Goal: Ask a question: Seek information or help from site administrators or community

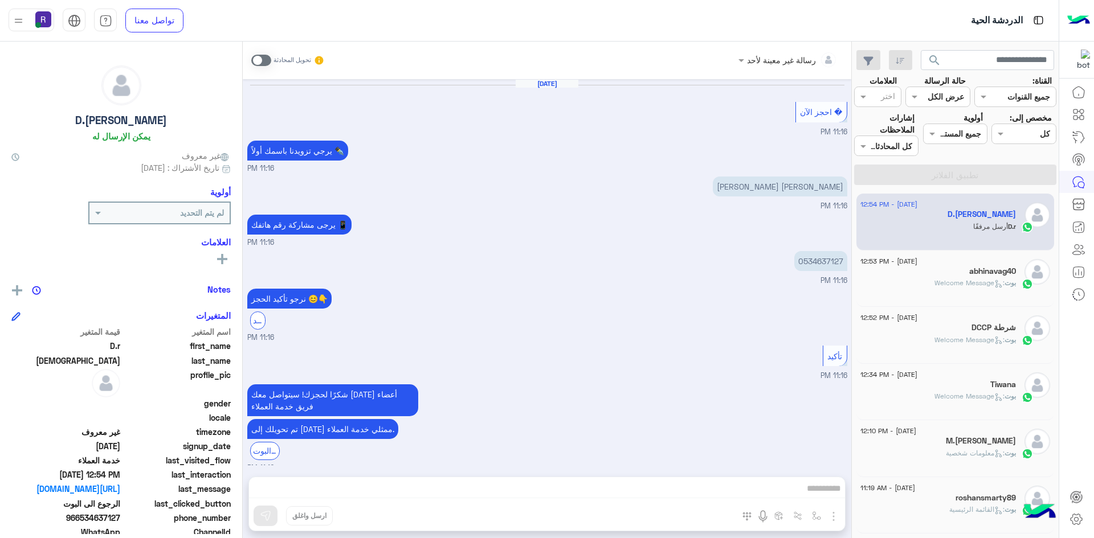
scroll to position [645, 0]
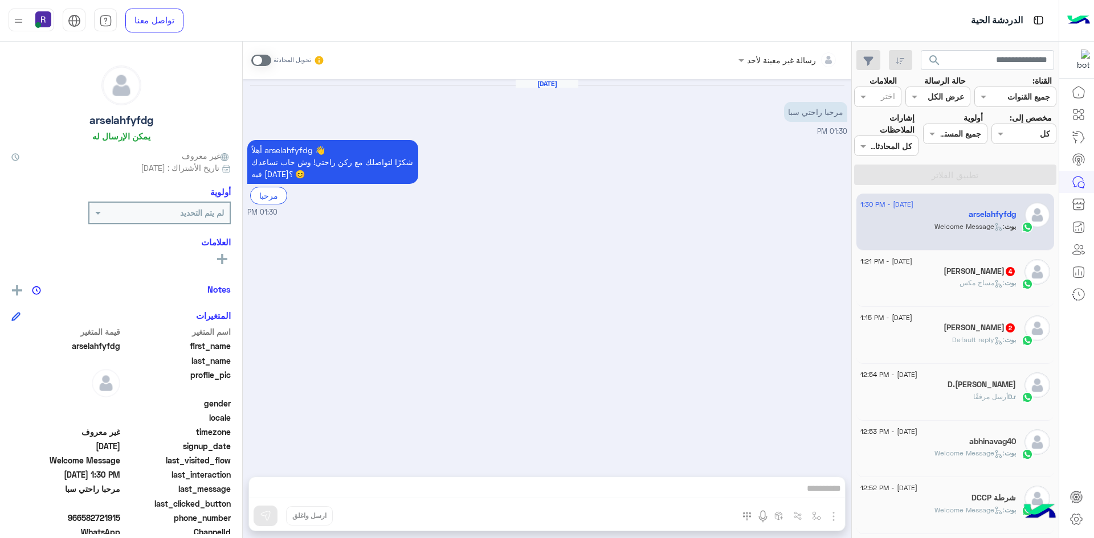
click at [956, 292] on div "بوت : مساج مكس" at bounding box center [938, 288] width 156 height 20
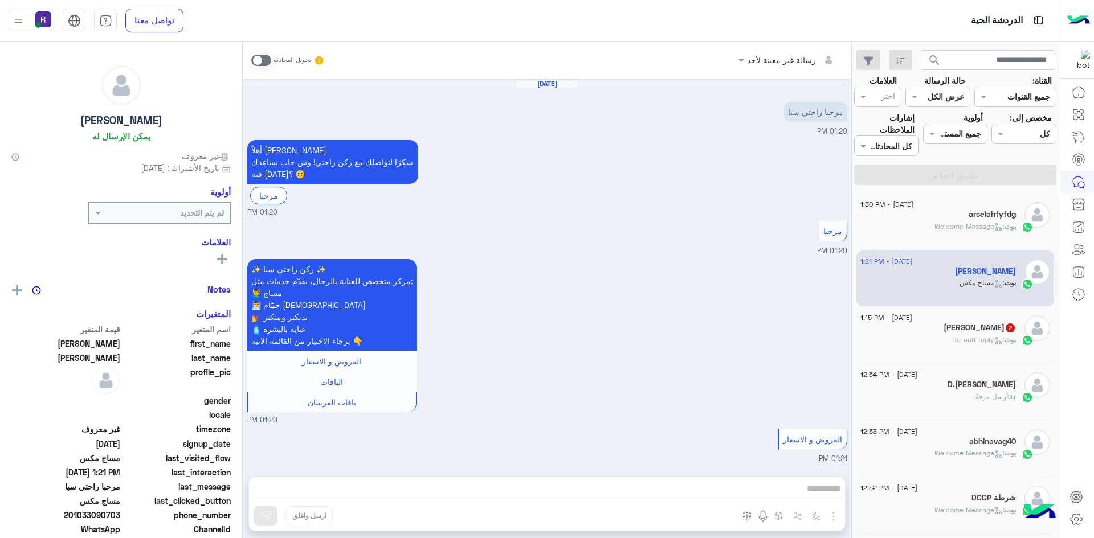
scroll to position [331, 0]
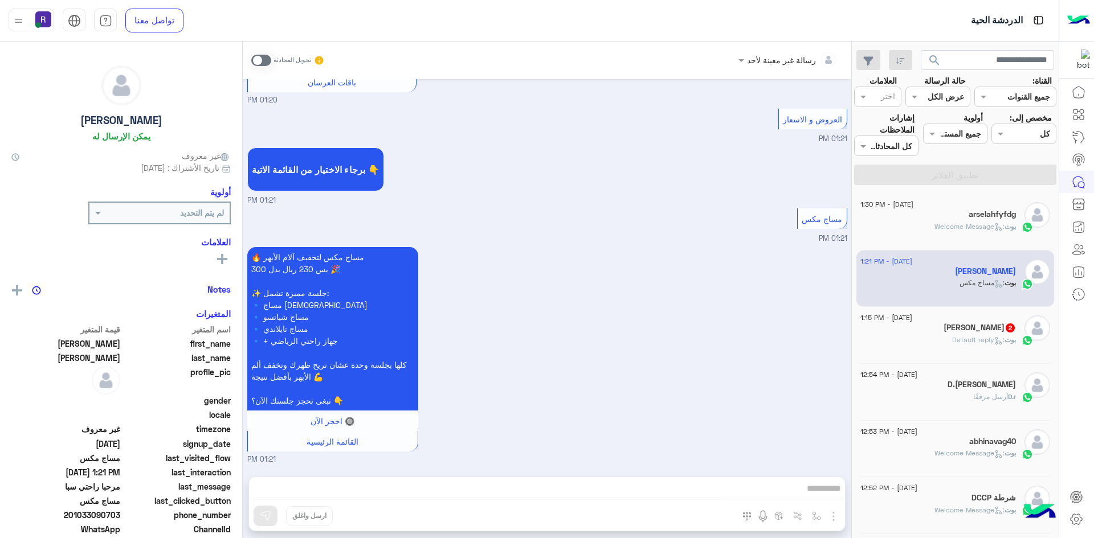
click at [945, 337] on div "[PERSON_NAME] : Default reply" at bounding box center [938, 345] width 156 height 20
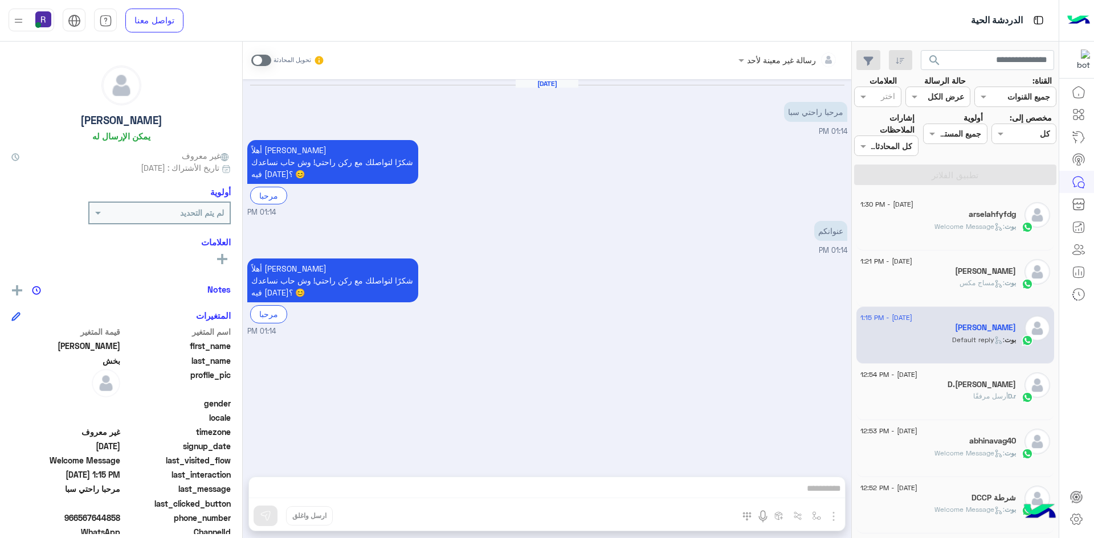
scroll to position [171, 0]
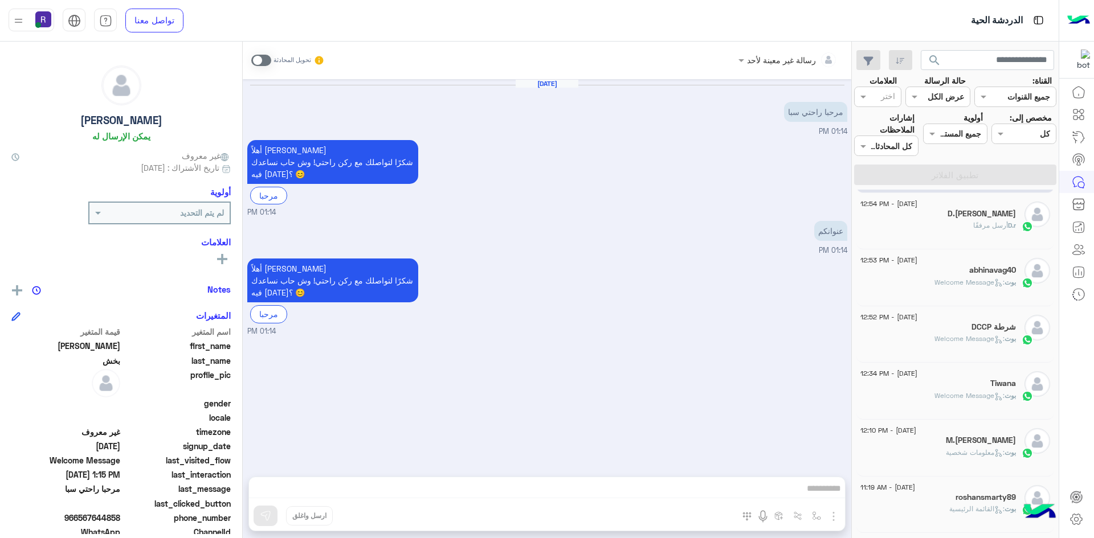
click at [934, 335] on span ": Welcome Message" at bounding box center [969, 338] width 70 height 9
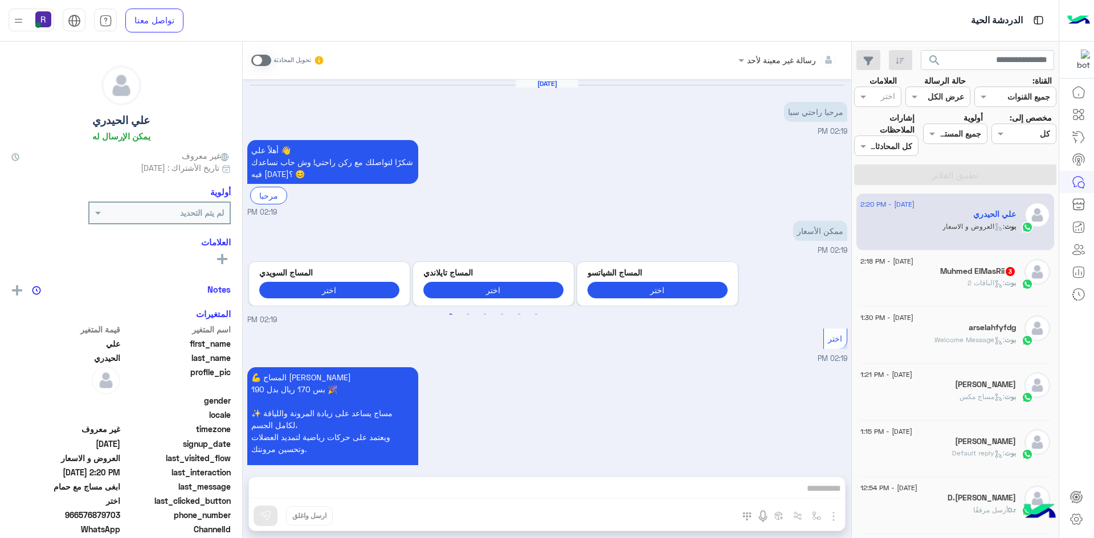
scroll to position [180, 0]
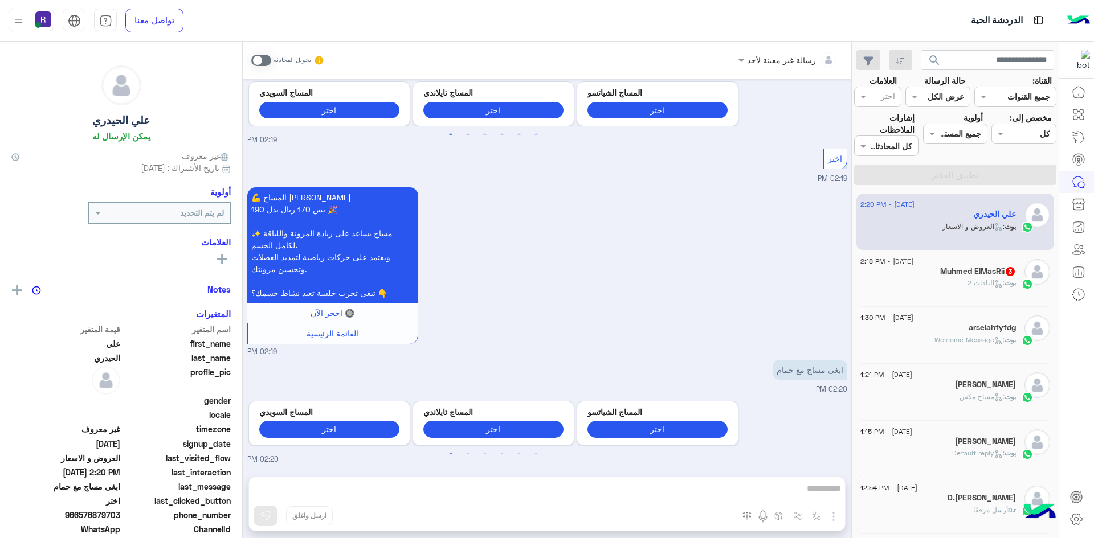
click at [966, 293] on div "بوت : الباقات 2" at bounding box center [938, 288] width 156 height 20
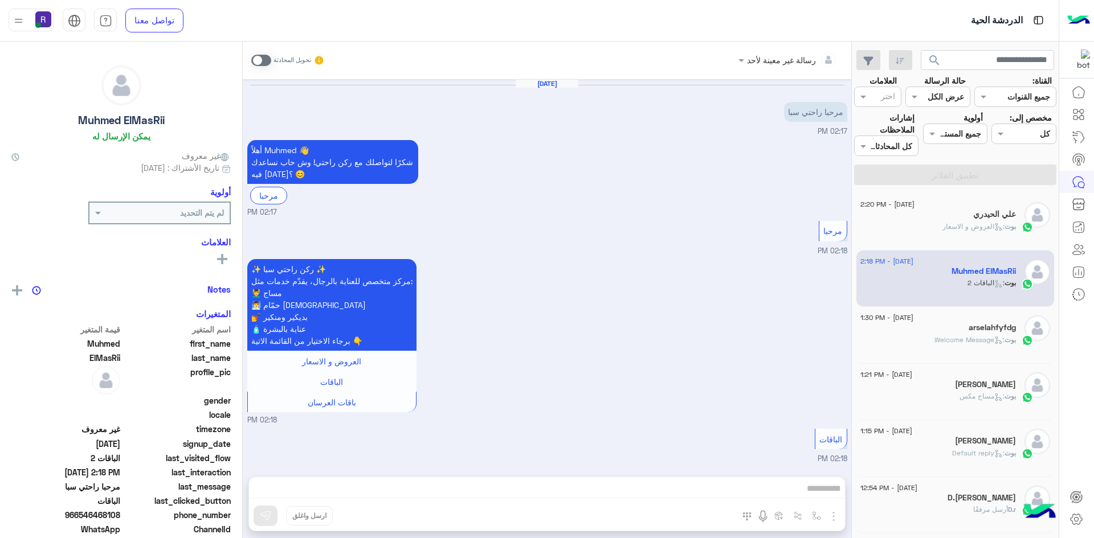
scroll to position [213, 0]
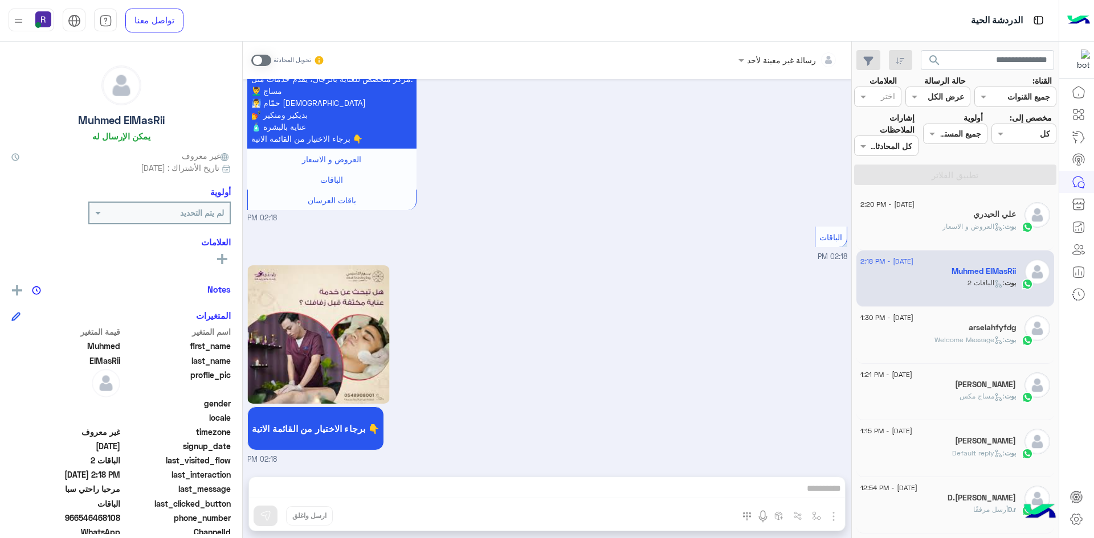
click at [928, 218] on div "علي الحيدري" at bounding box center [938, 216] width 156 height 12
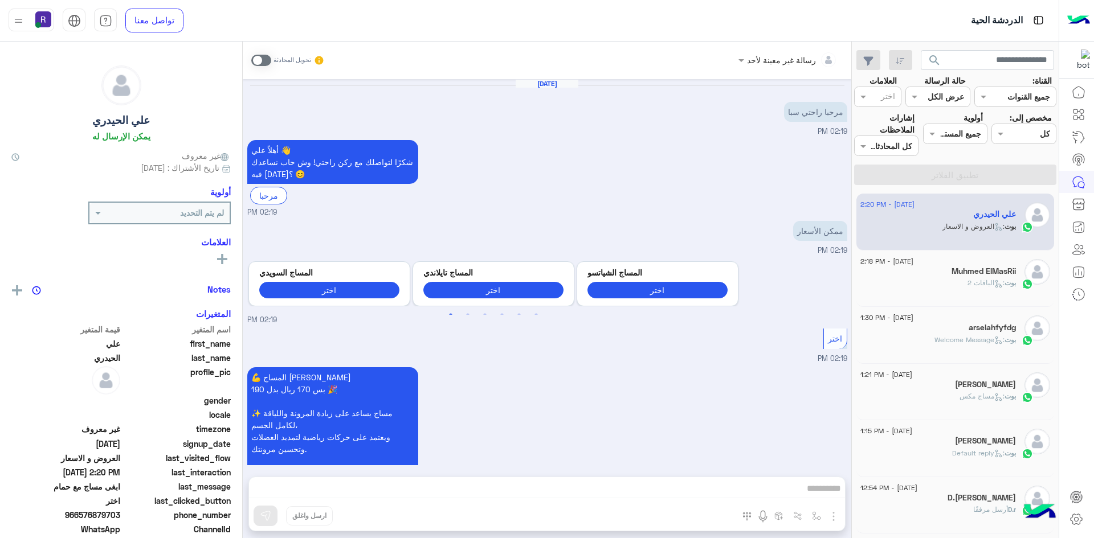
scroll to position [982, 0]
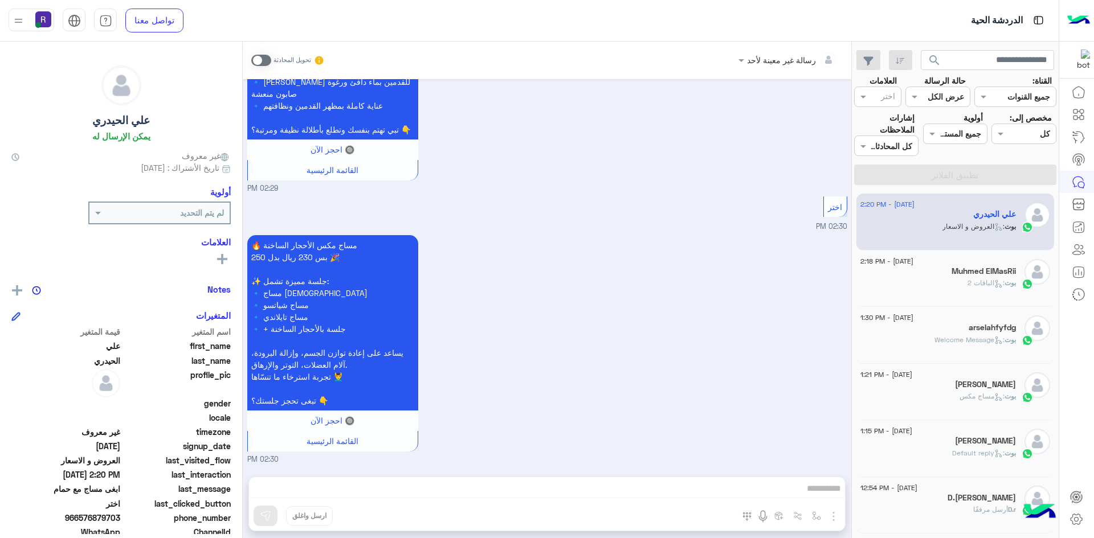
click at [934, 347] on div "بوت : Welcome Message" at bounding box center [938, 345] width 156 height 20
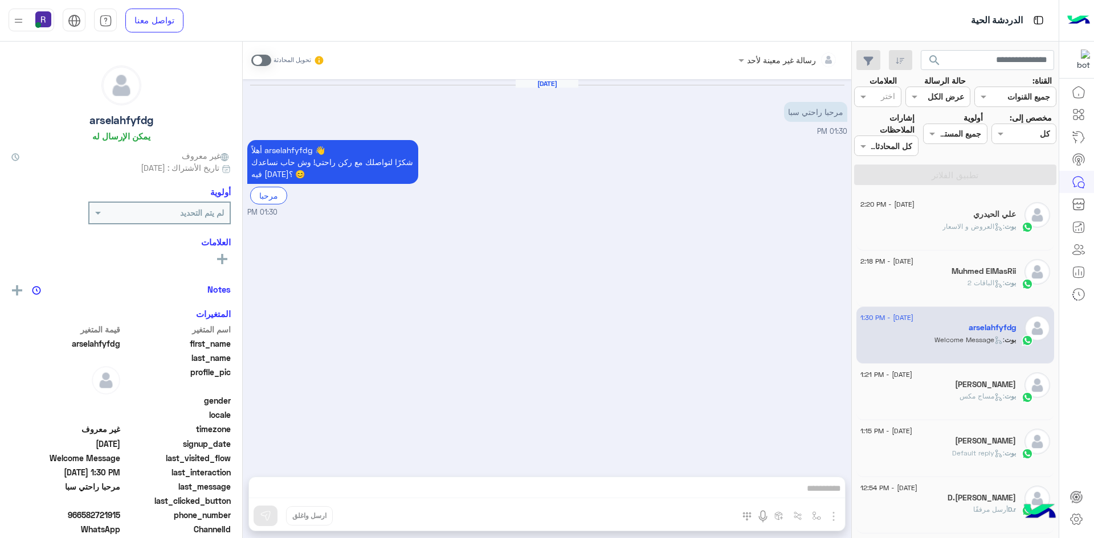
click at [934, 411] on div "بوت : مساج مكس" at bounding box center [938, 401] width 156 height 20
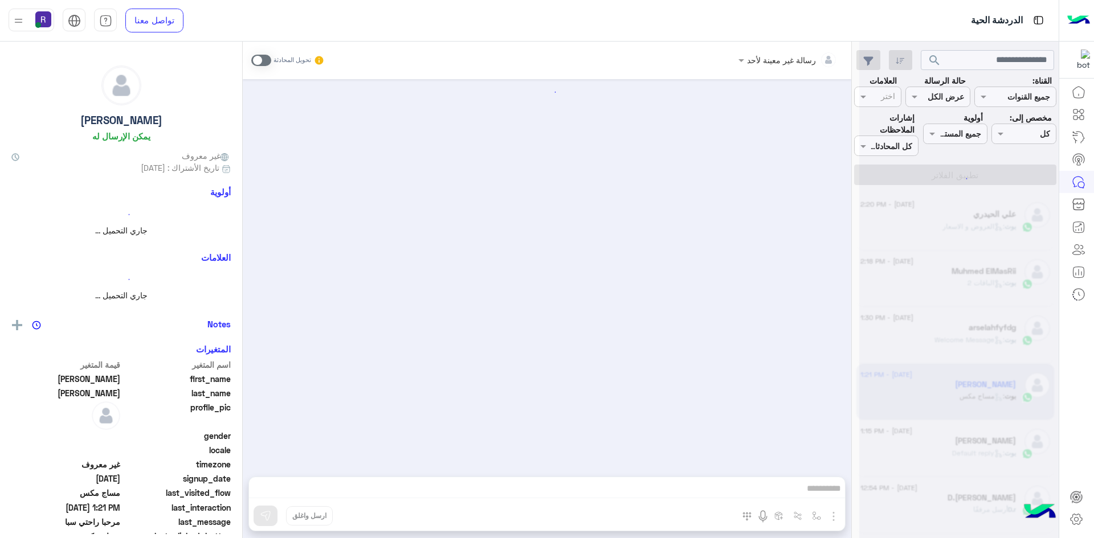
scroll to position [331, 0]
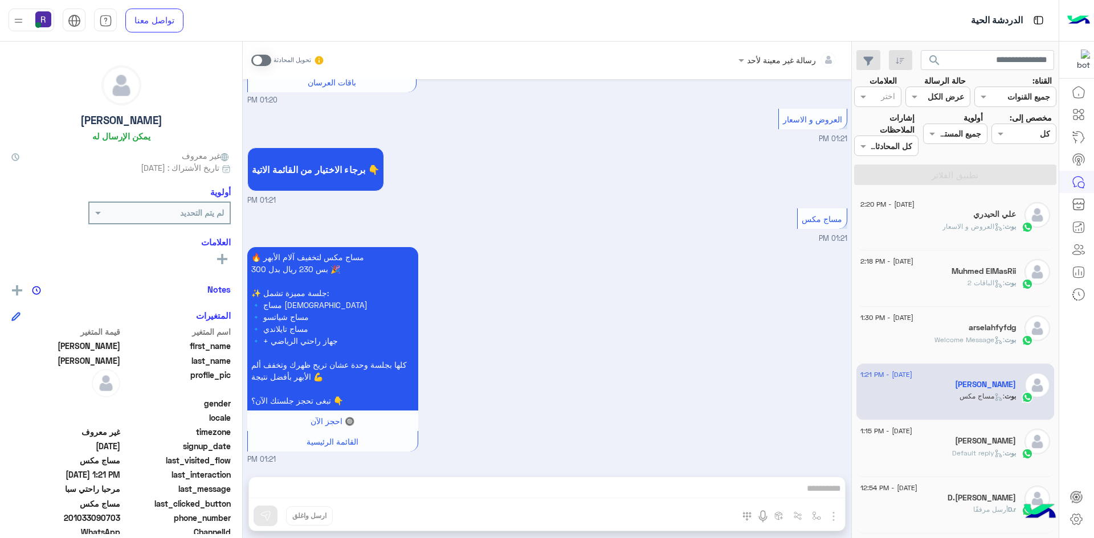
click at [937, 449] on div "[PERSON_NAME] : Default reply" at bounding box center [938, 458] width 156 height 20
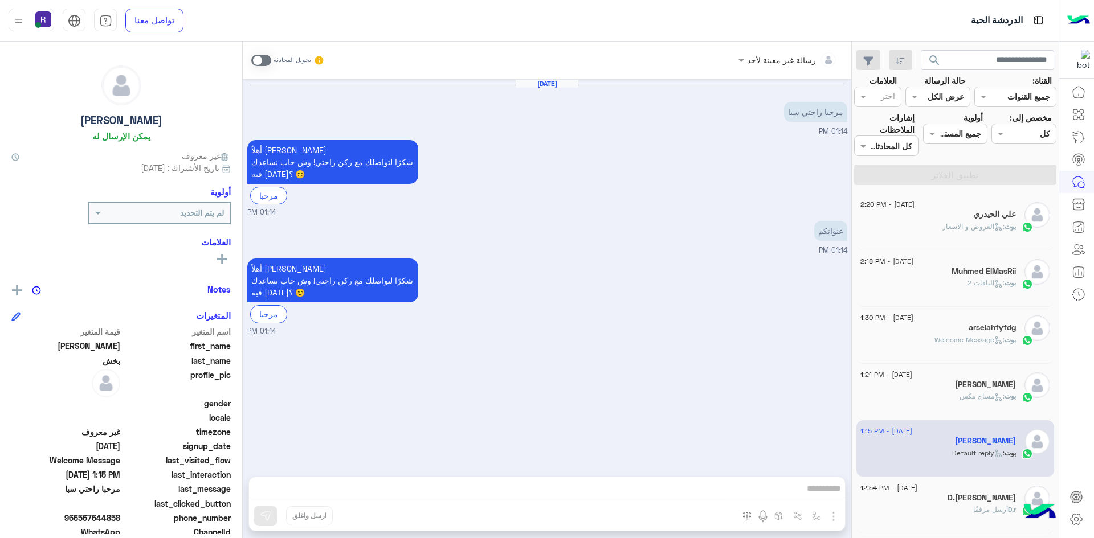
click at [953, 227] on span ": العروض و الاسعار" at bounding box center [973, 226] width 62 height 9
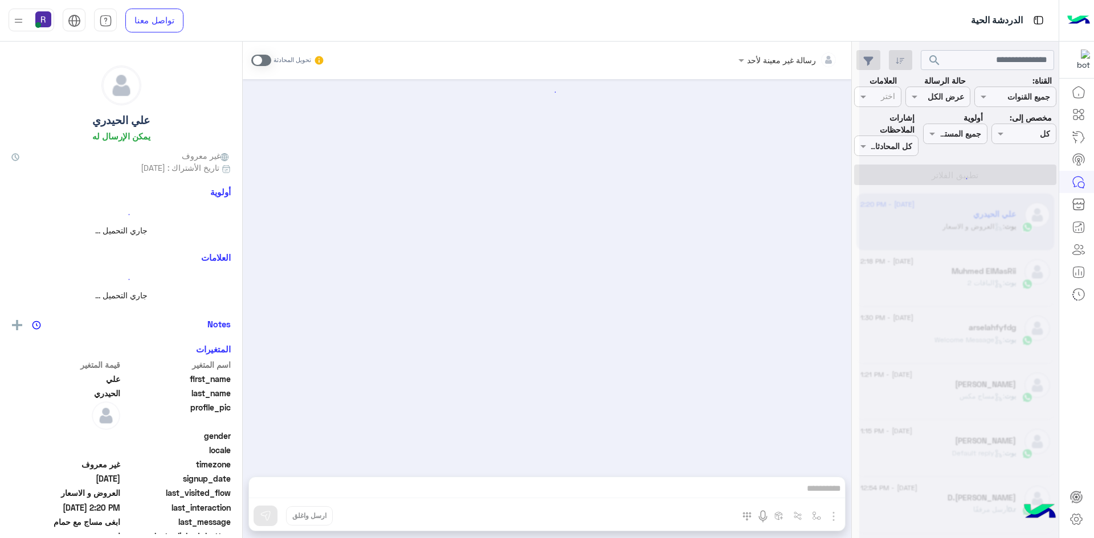
scroll to position [1182, 0]
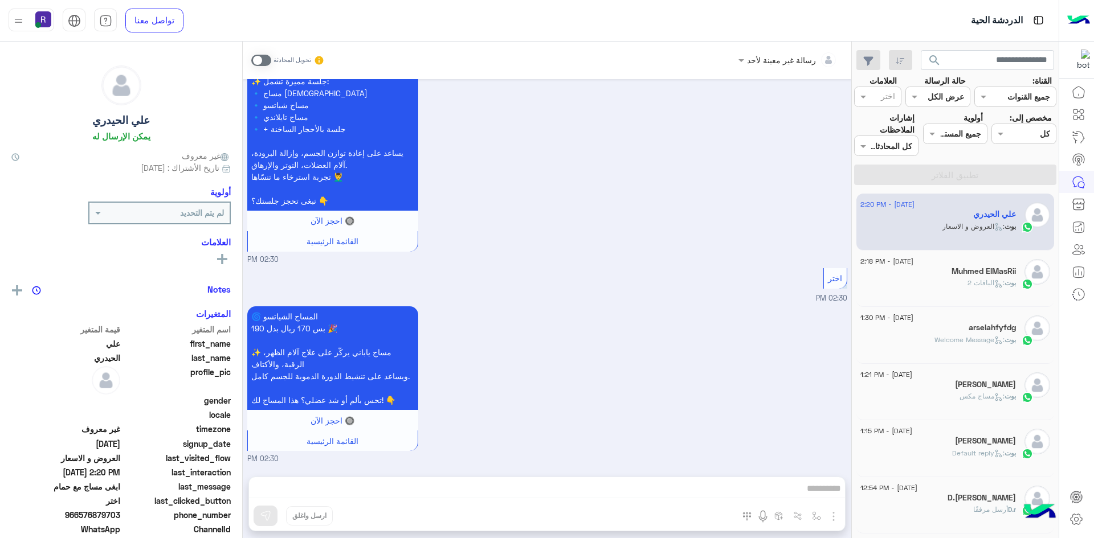
click at [953, 279] on div "بوت : الباقات 2" at bounding box center [938, 288] width 156 height 20
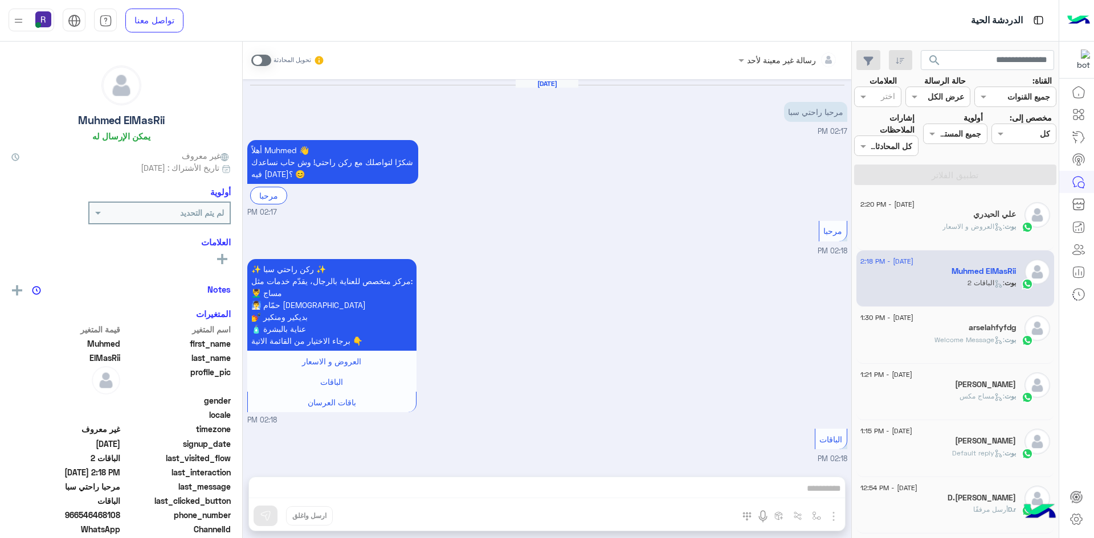
scroll to position [213, 0]
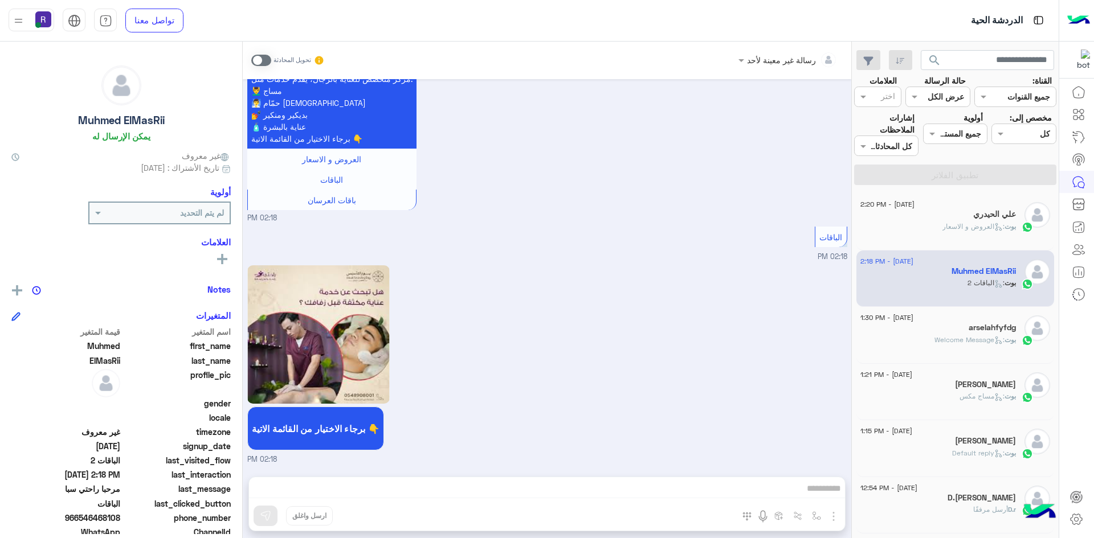
click at [947, 336] on span ": Welcome Message" at bounding box center [969, 340] width 70 height 9
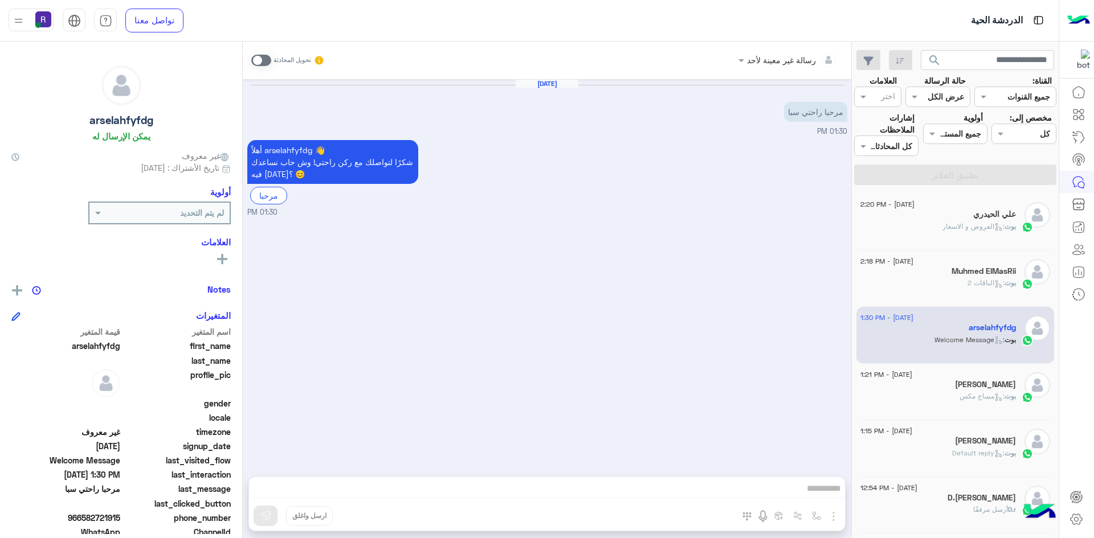
click at [991, 292] on div "بوت : الباقات 2" at bounding box center [938, 288] width 156 height 20
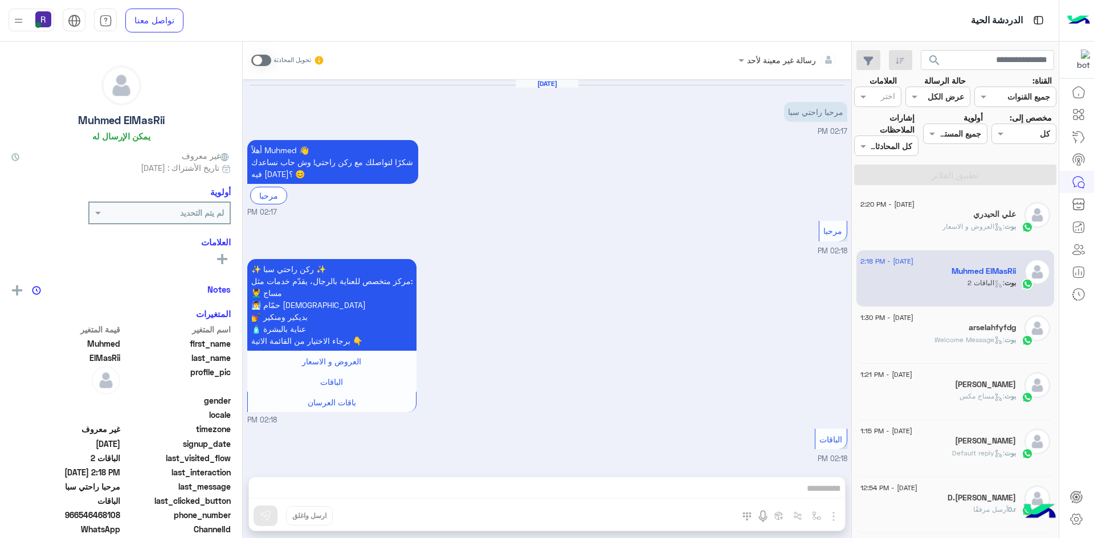
scroll to position [213, 0]
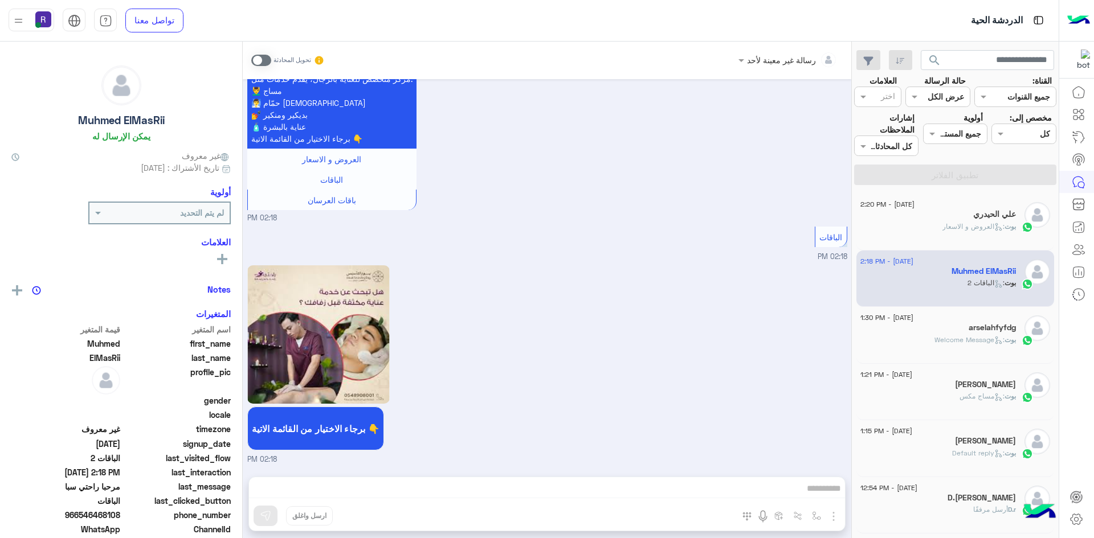
click at [971, 214] on div "علي الحيدري" at bounding box center [938, 216] width 156 height 12
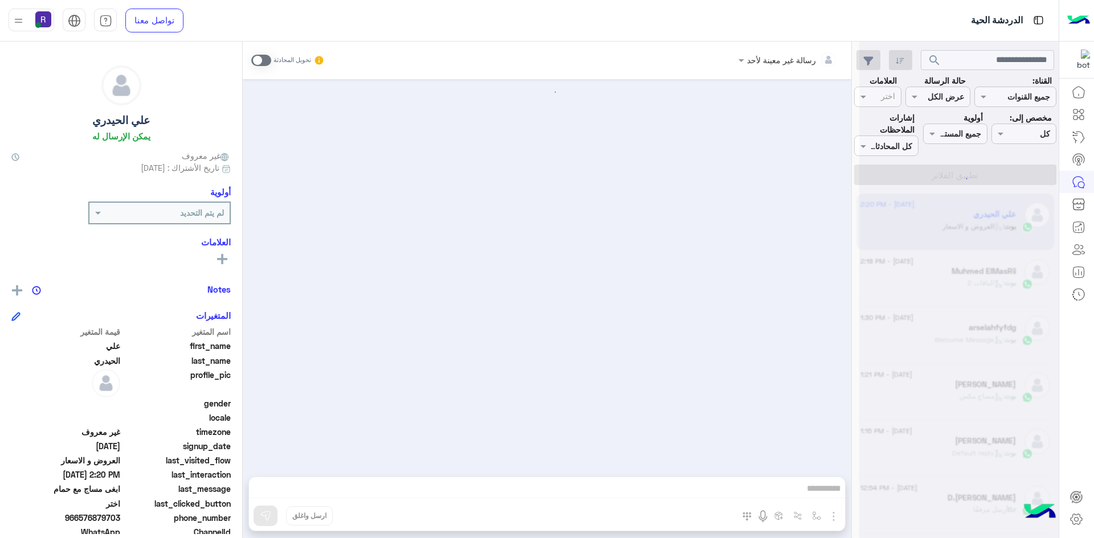
scroll to position [1605, 0]
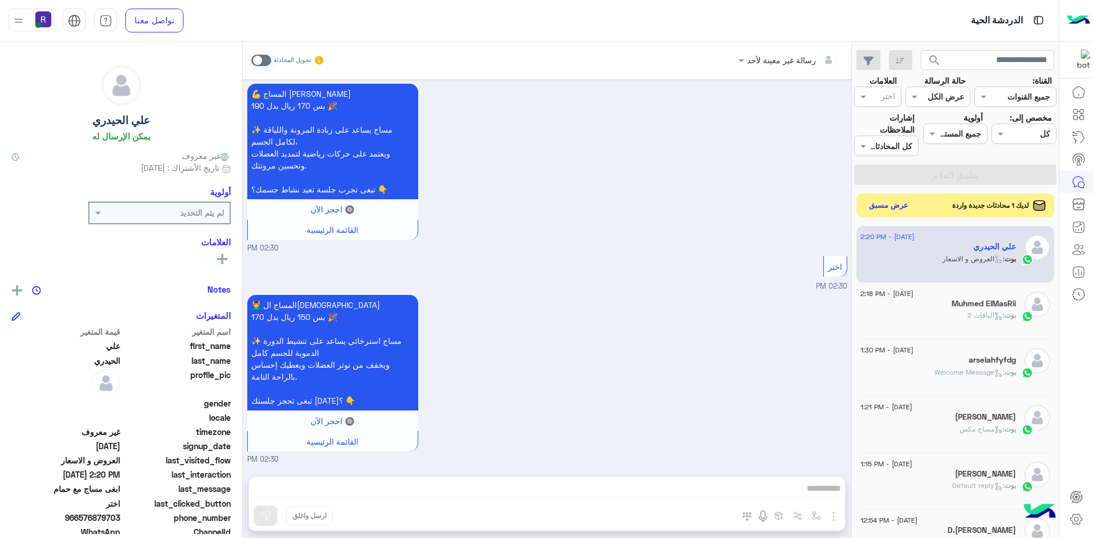
click at [884, 203] on button "عرض مسبق" at bounding box center [889, 205] width 48 height 15
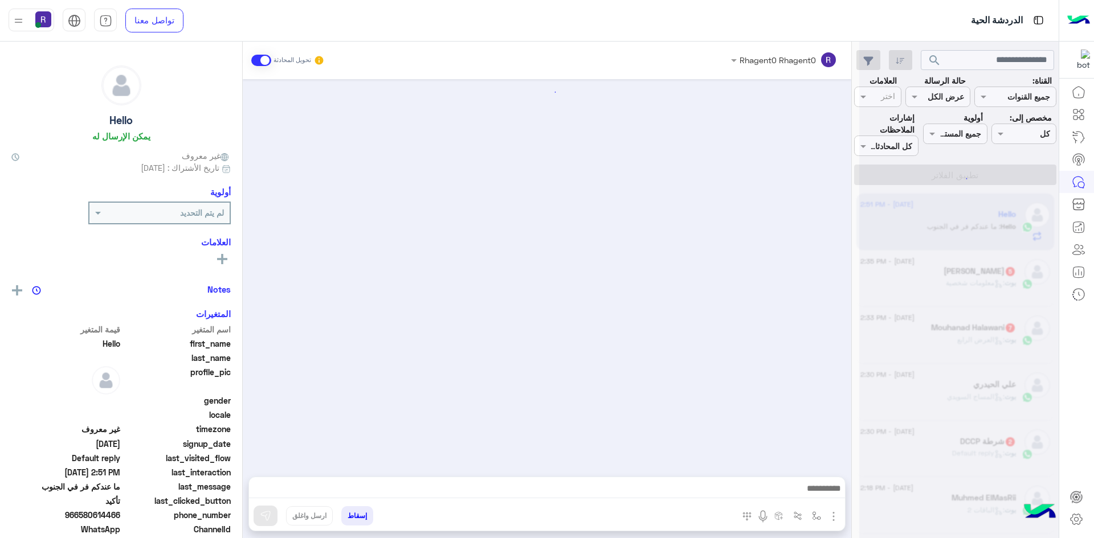
scroll to position [531, 0]
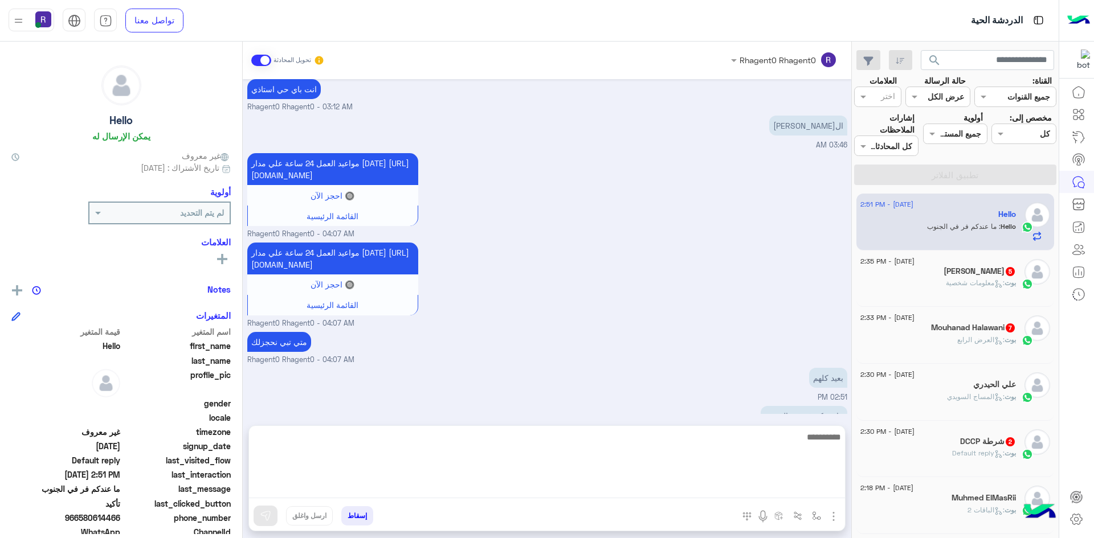
click at [751, 485] on textarea at bounding box center [547, 464] width 596 height 68
type textarea "**********"
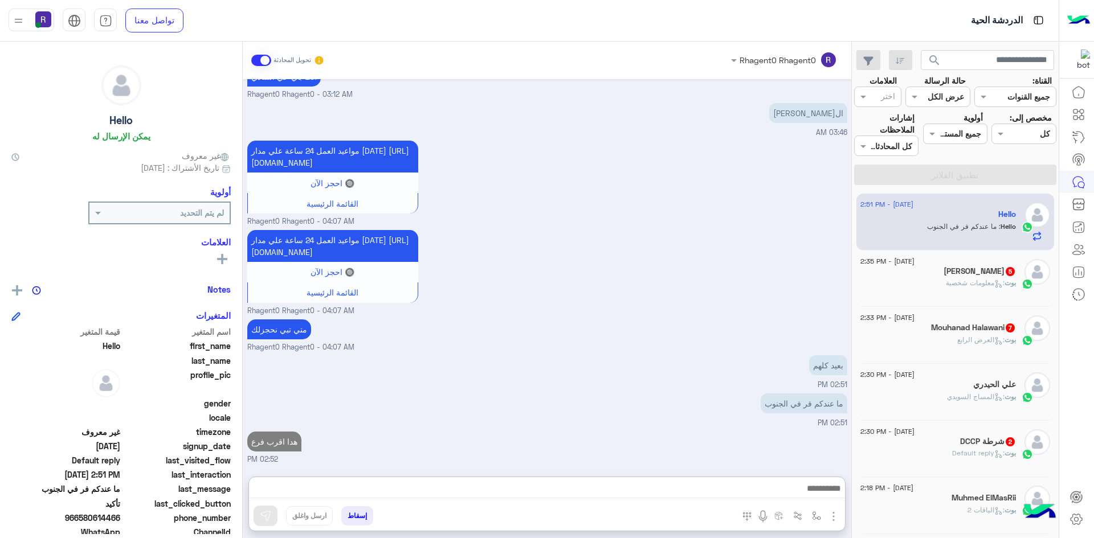
click at [954, 286] on span ": معلومات شخصية" at bounding box center [975, 283] width 59 height 9
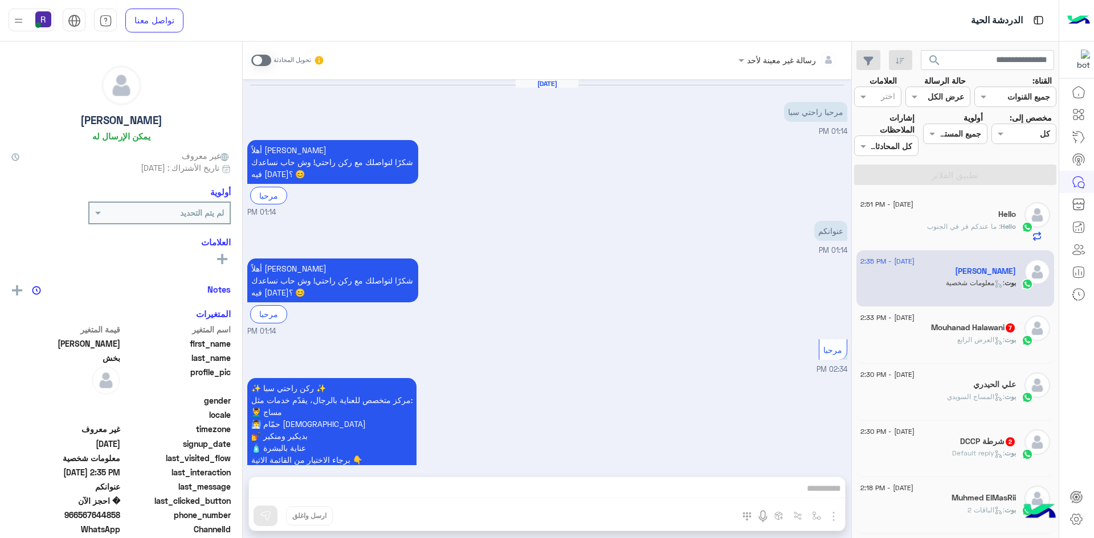
scroll to position [611, 0]
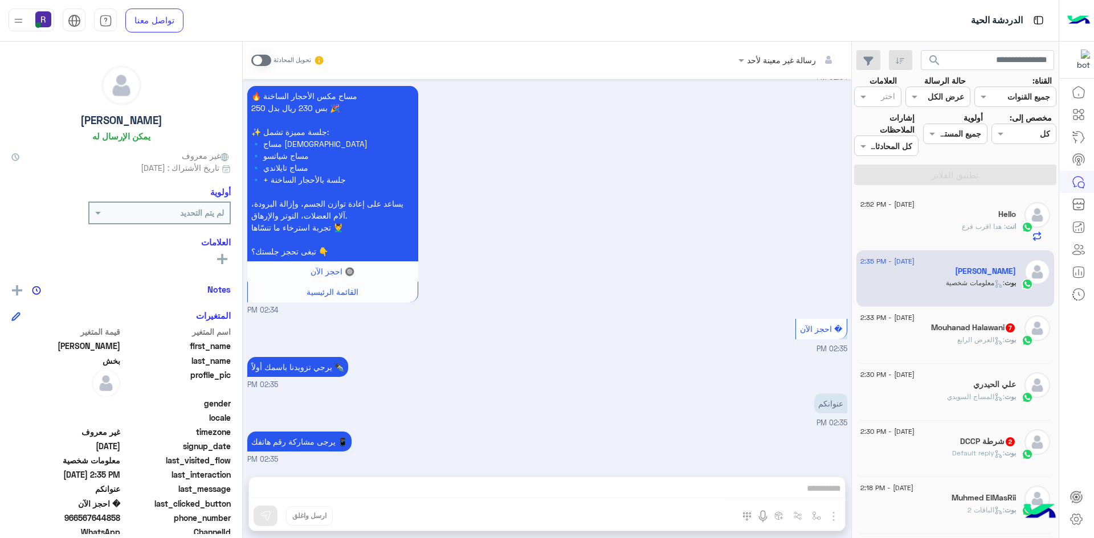
click at [970, 359] on div "[DATE] - 2:33 PM Mouhanad Halawani 7 بوت : العرض الرابع" at bounding box center [955, 335] width 198 height 57
click at [961, 339] on span ": العرض الرابع" at bounding box center [980, 340] width 47 height 9
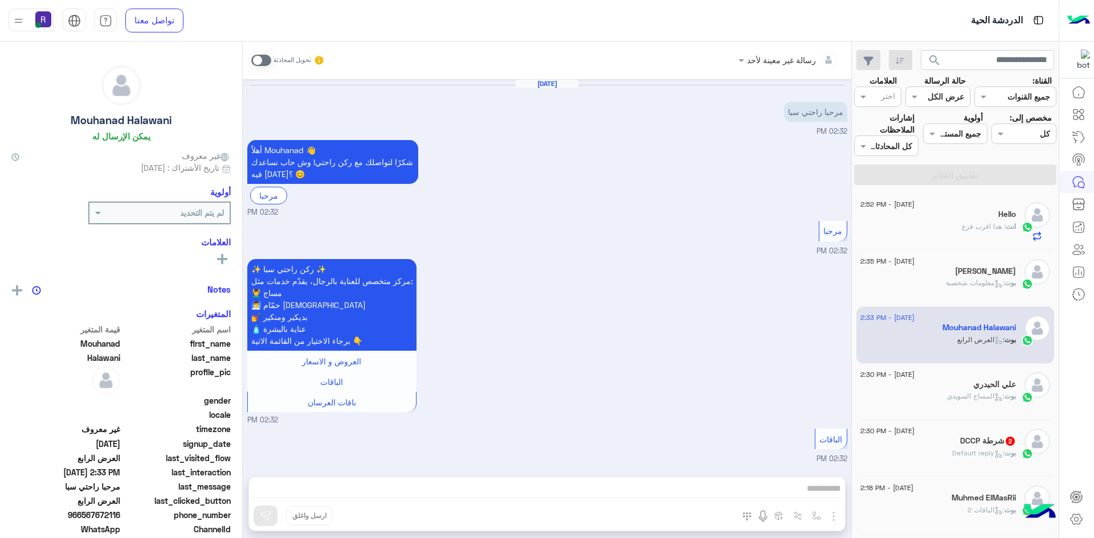
scroll to position [1392, 0]
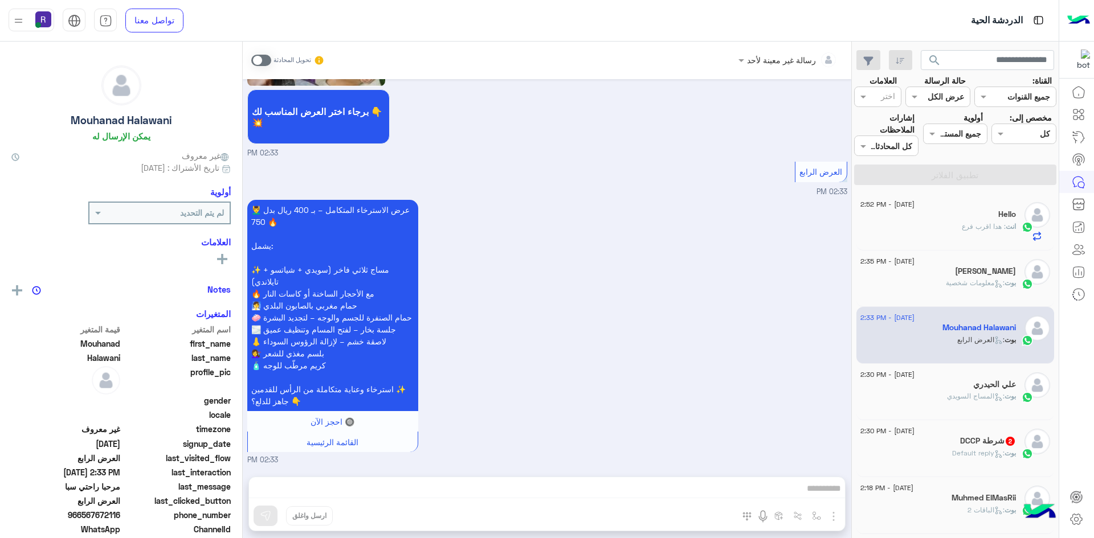
click at [961, 430] on div "[DATE] - 2:30 PM" at bounding box center [938, 432] width 156 height 7
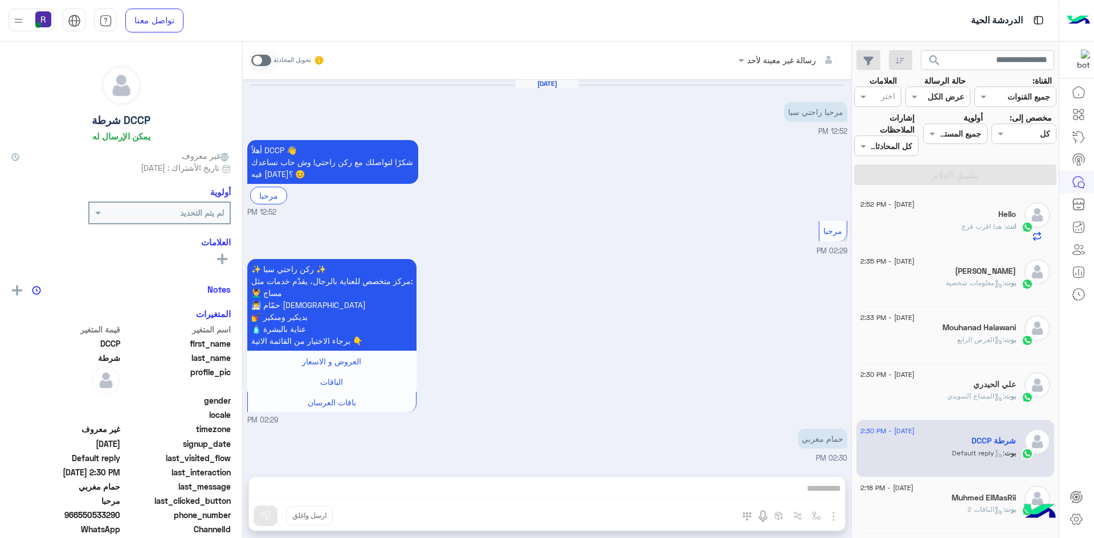
scroll to position [80, 0]
